Goal: Find specific page/section: Find specific page/section

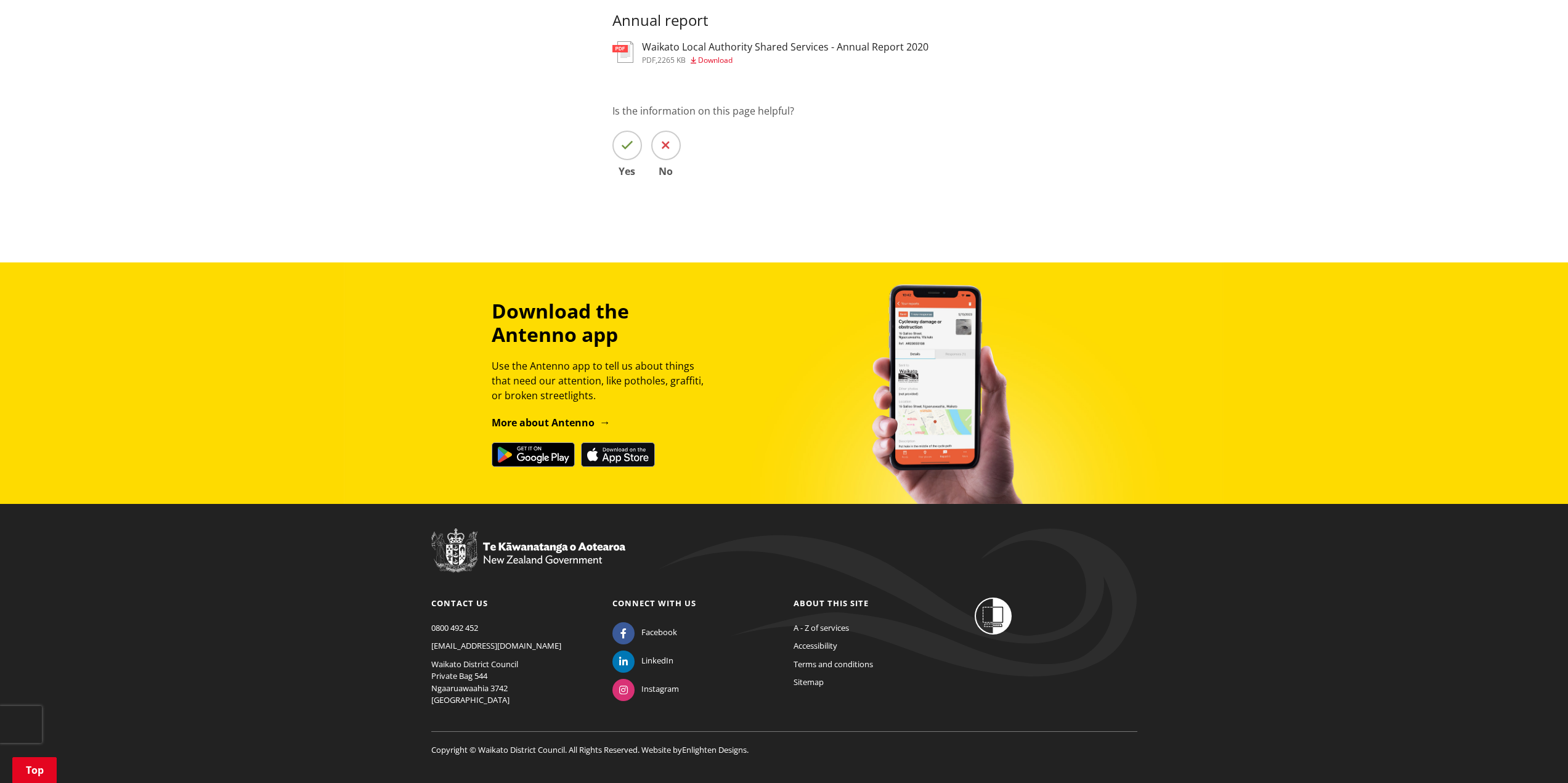
scroll to position [593, 0]
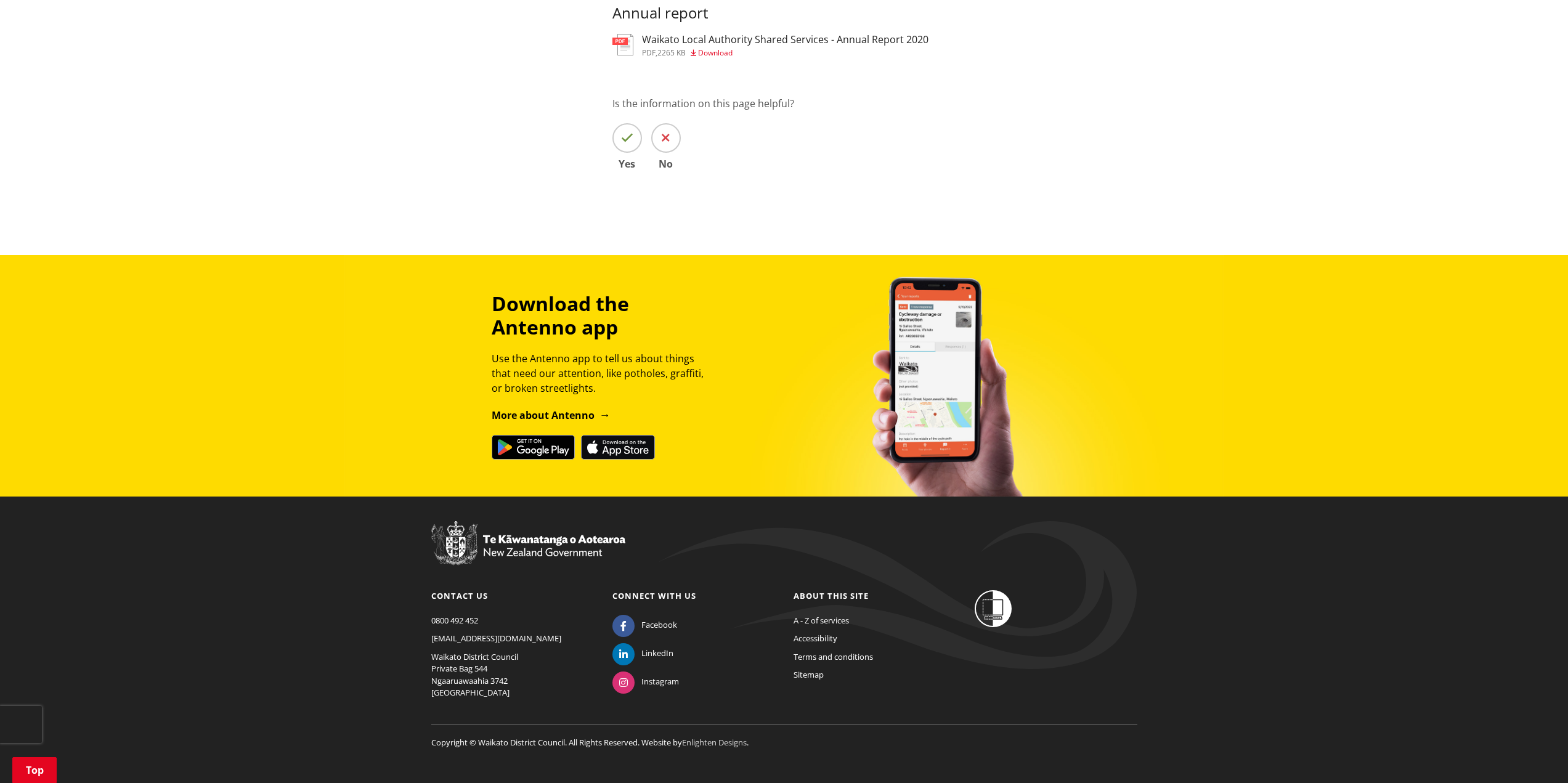
click at [711, 737] on link "Enlighten Designs" at bounding box center [714, 742] width 65 height 11
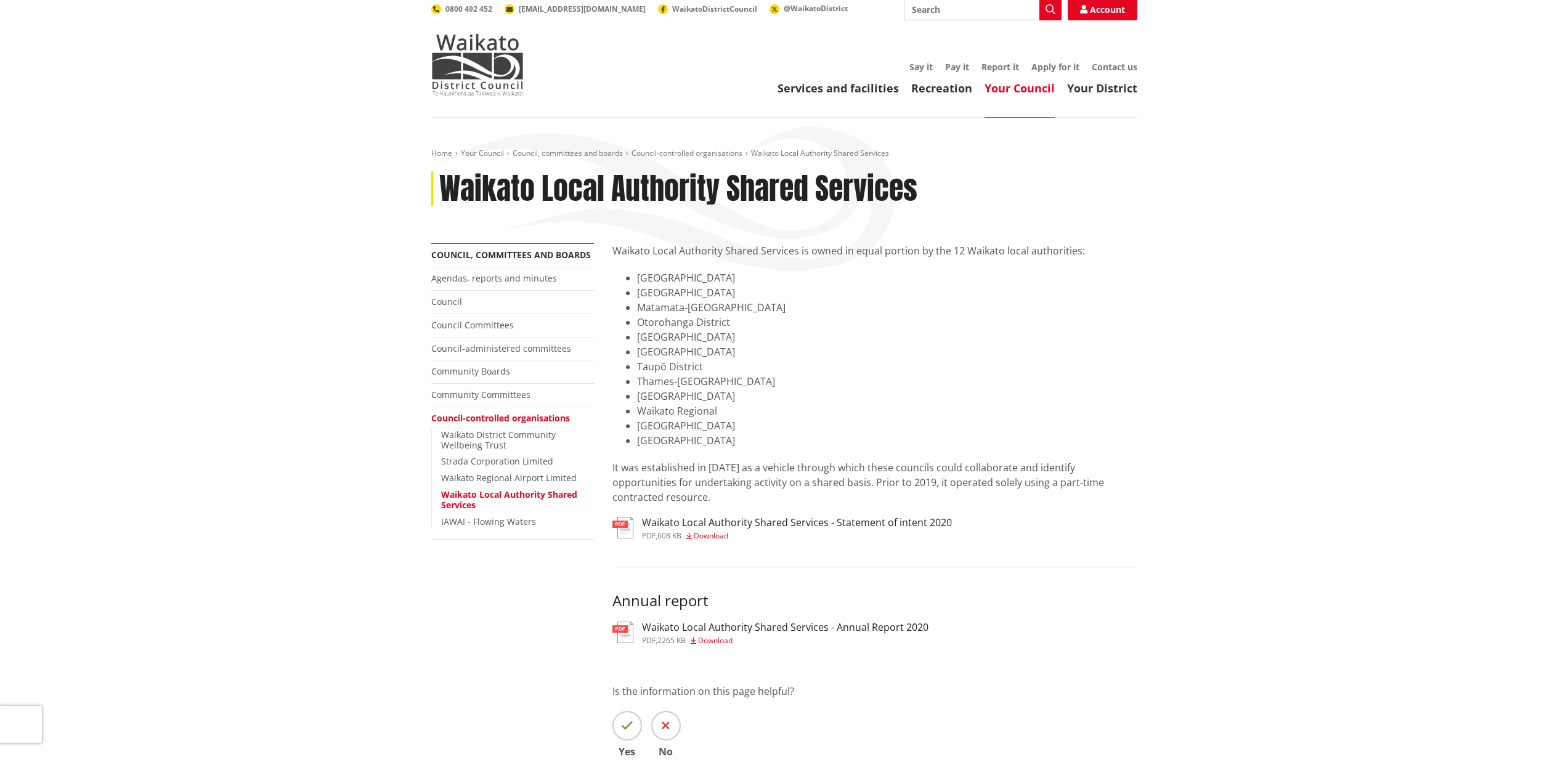
scroll to position [0, 0]
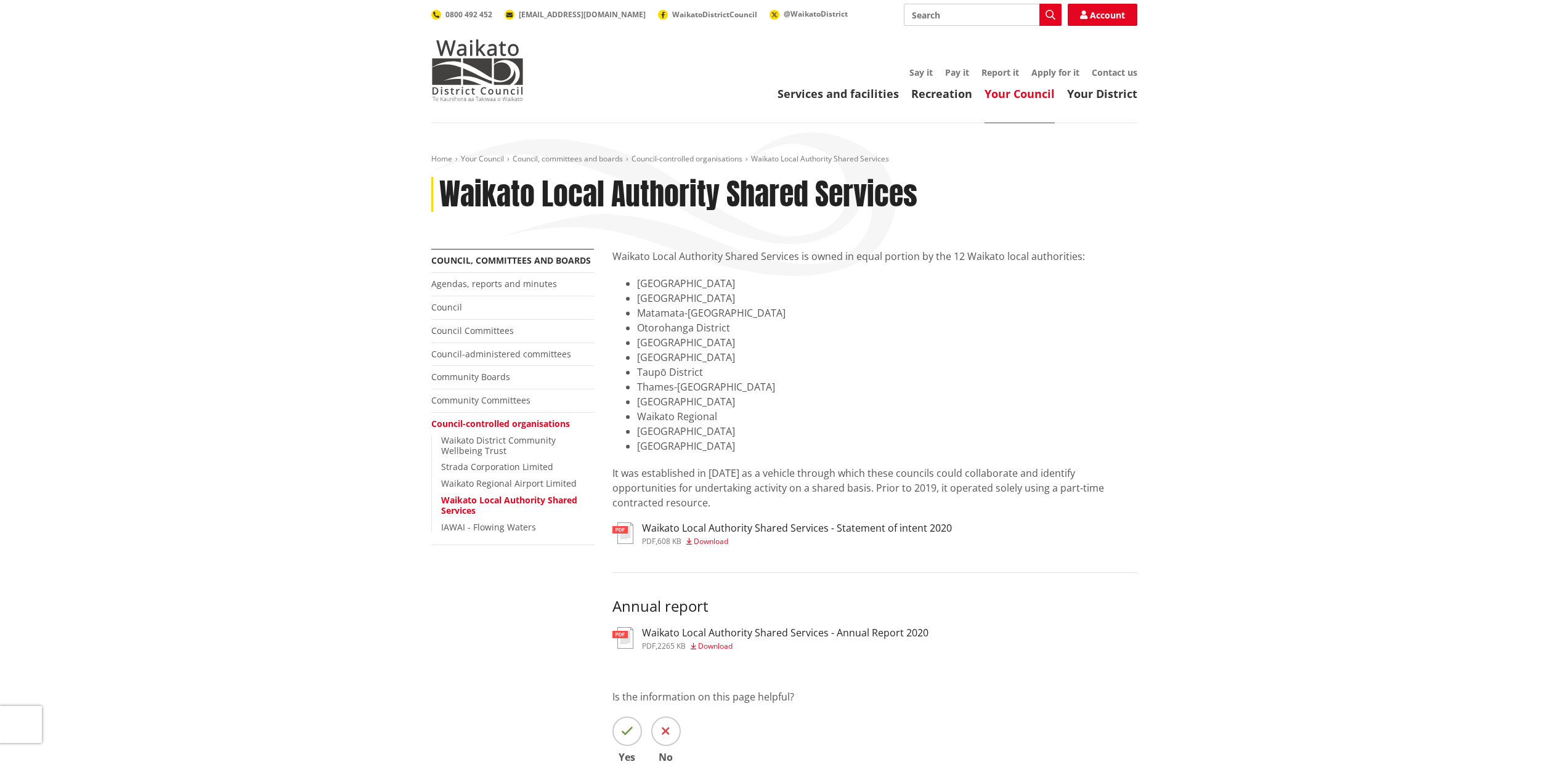
click at [1000, 18] on input "Search" at bounding box center [982, 15] width 158 height 22
type input "RITs"
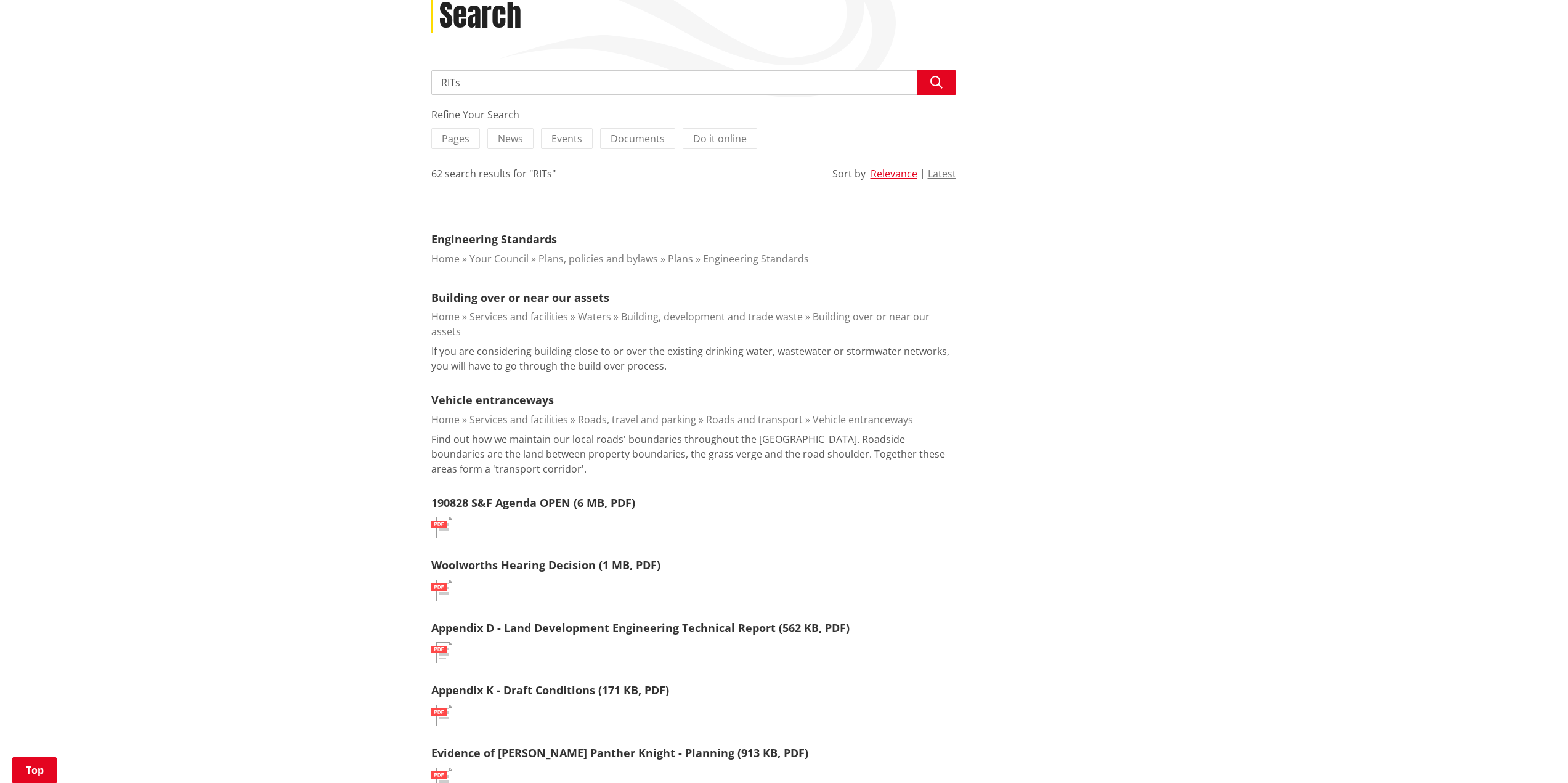
scroll to position [185, 0]
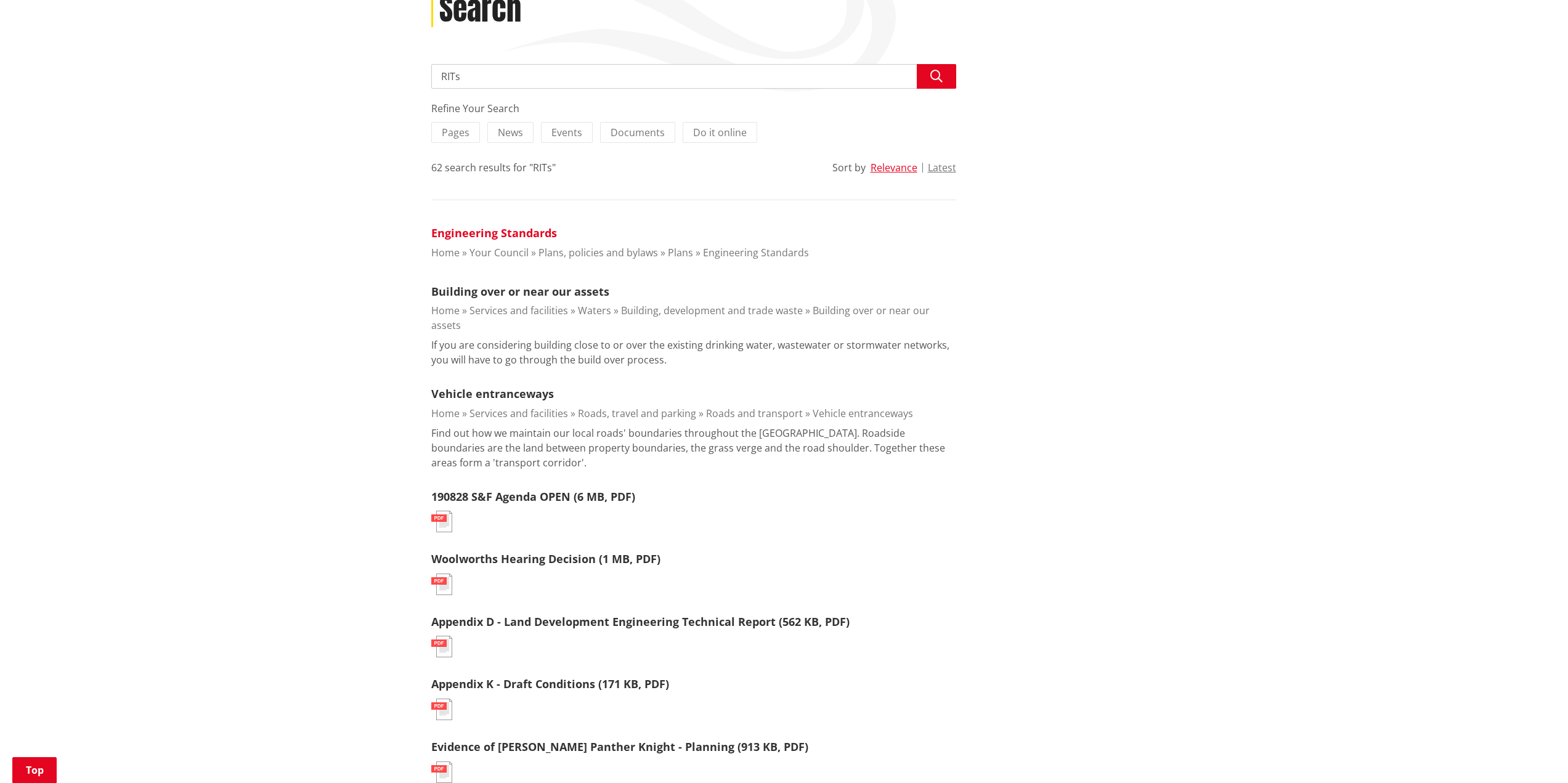
click at [527, 234] on link "Engineering Standards" at bounding box center [494, 233] width 126 height 15
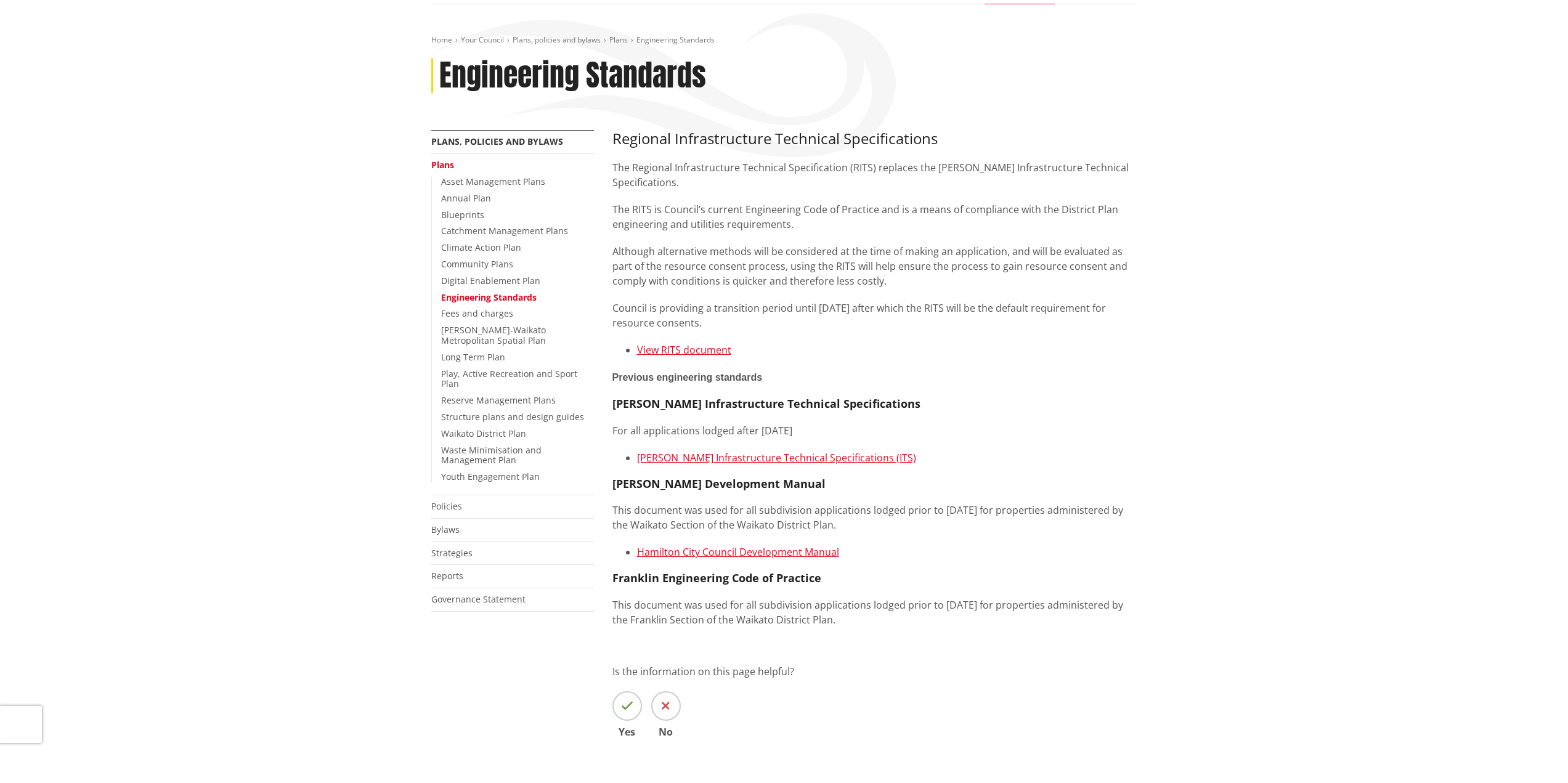
scroll to position [123, 0]
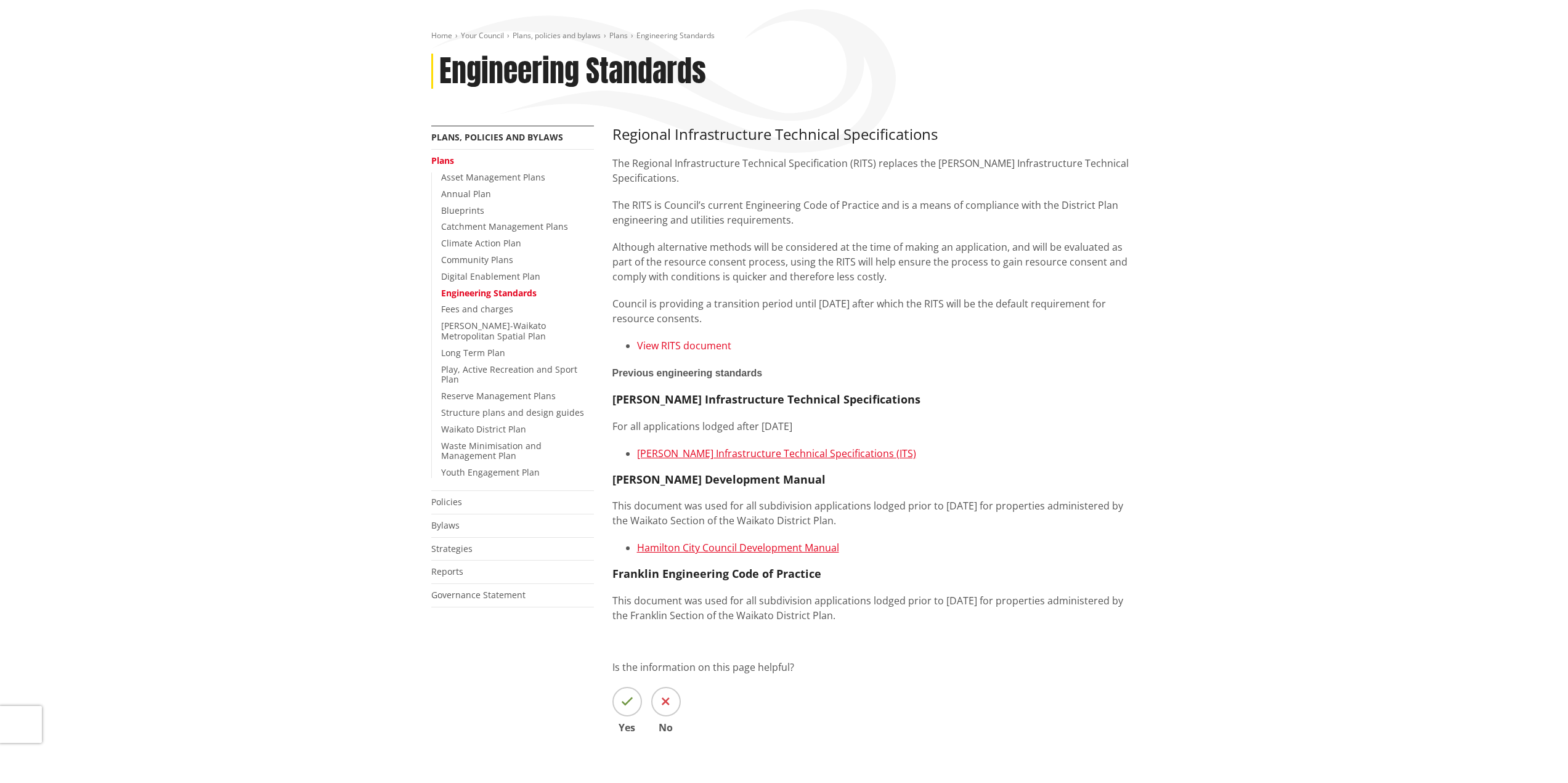
click at [706, 347] on link "View RITS document" at bounding box center [684, 345] width 94 height 14
click at [868, 266] on p "Although alternative methods will be considered at the time of making an applic…" at bounding box center [875, 262] width 525 height 45
click at [1085, 374] on p "Previous engineering standards" at bounding box center [875, 373] width 525 height 15
